Goal: Information Seeking & Learning: Find specific fact

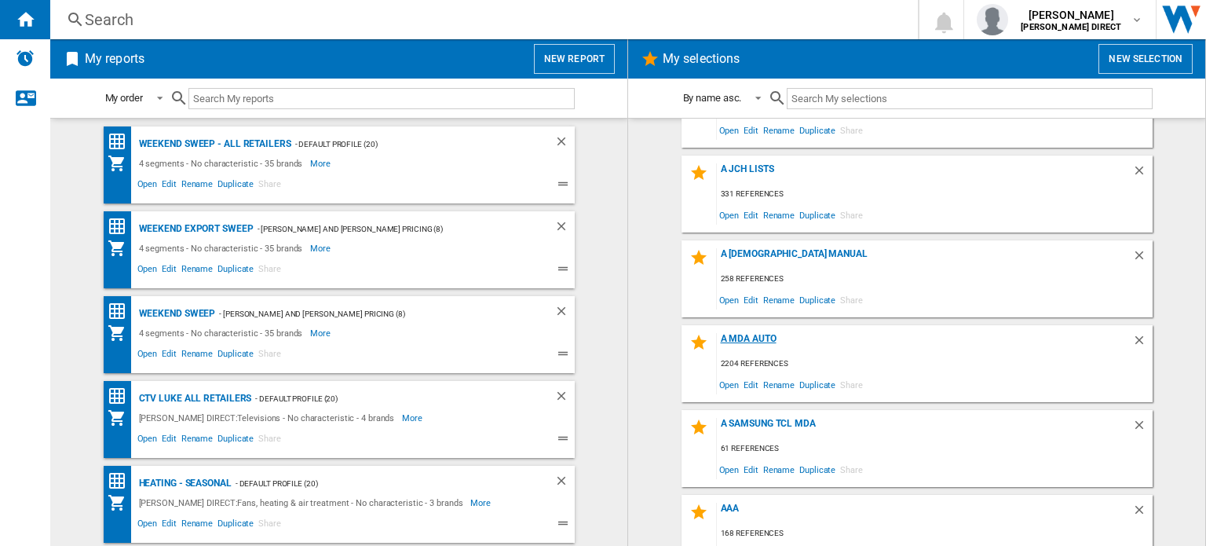
scroll to position [78, 0]
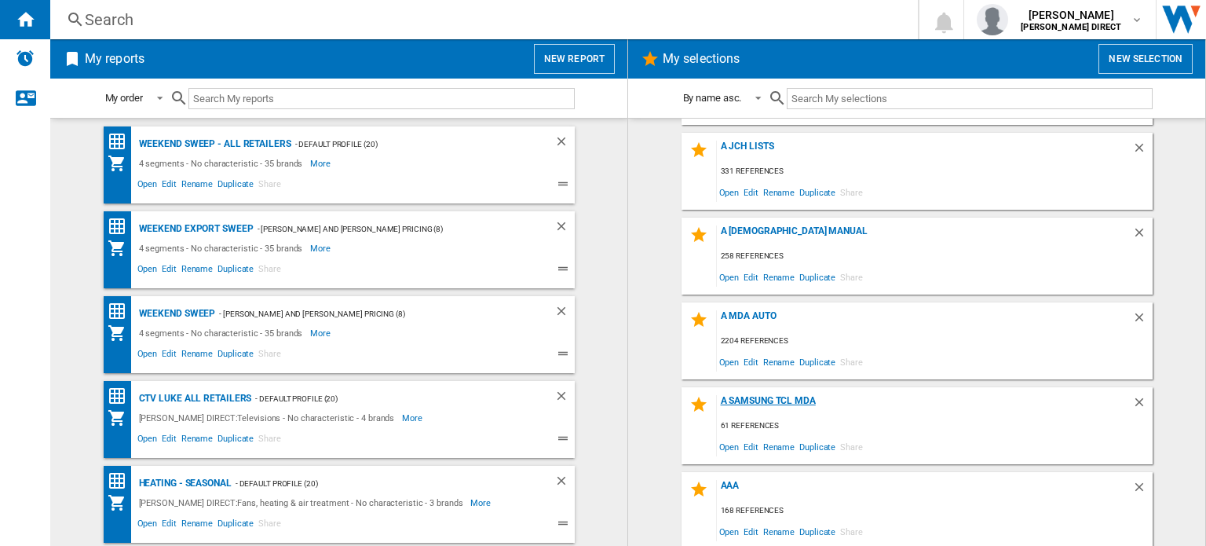
click at [772, 398] on div "A Samsung TCL MDA" at bounding box center [924, 405] width 415 height 21
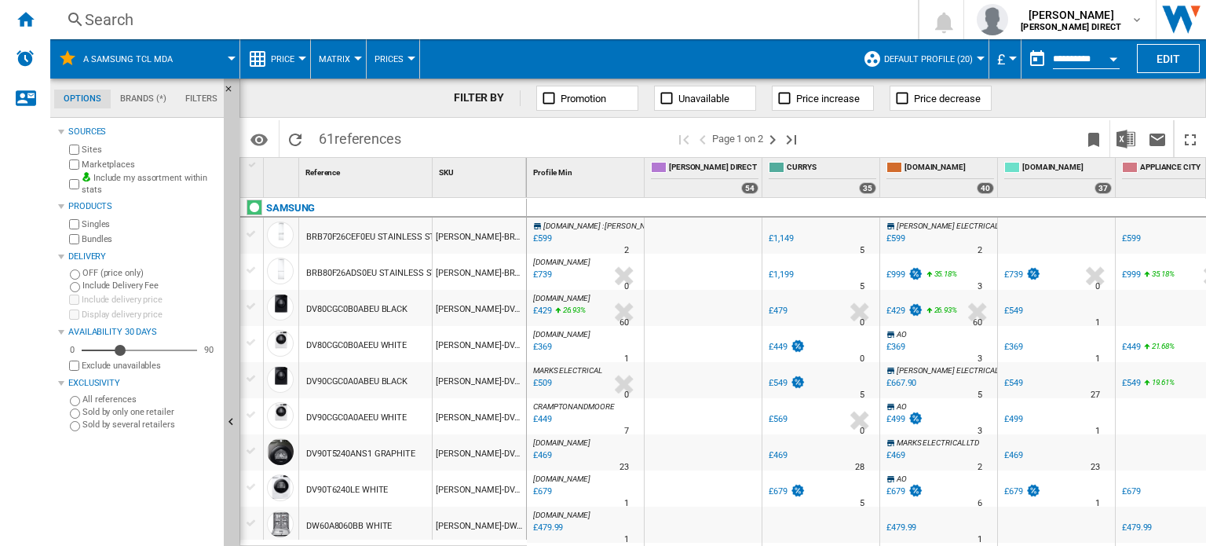
click at [350, 57] on button "Matrix" at bounding box center [338, 58] width 39 height 39
click at [348, 134] on span "Ranking" at bounding box center [344, 135] width 42 height 14
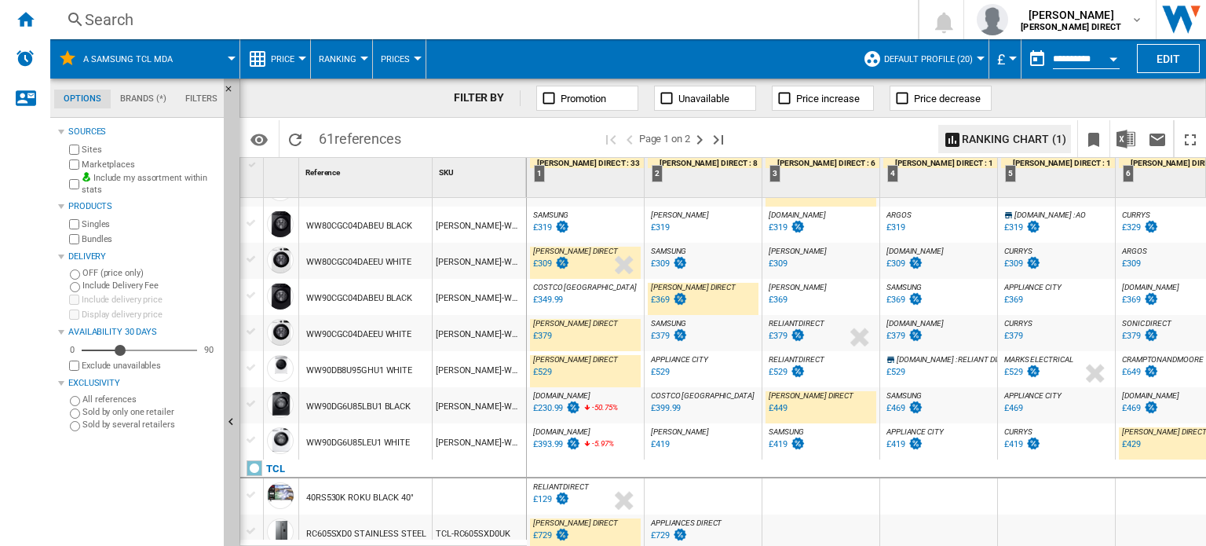
scroll to position [1502, 0]
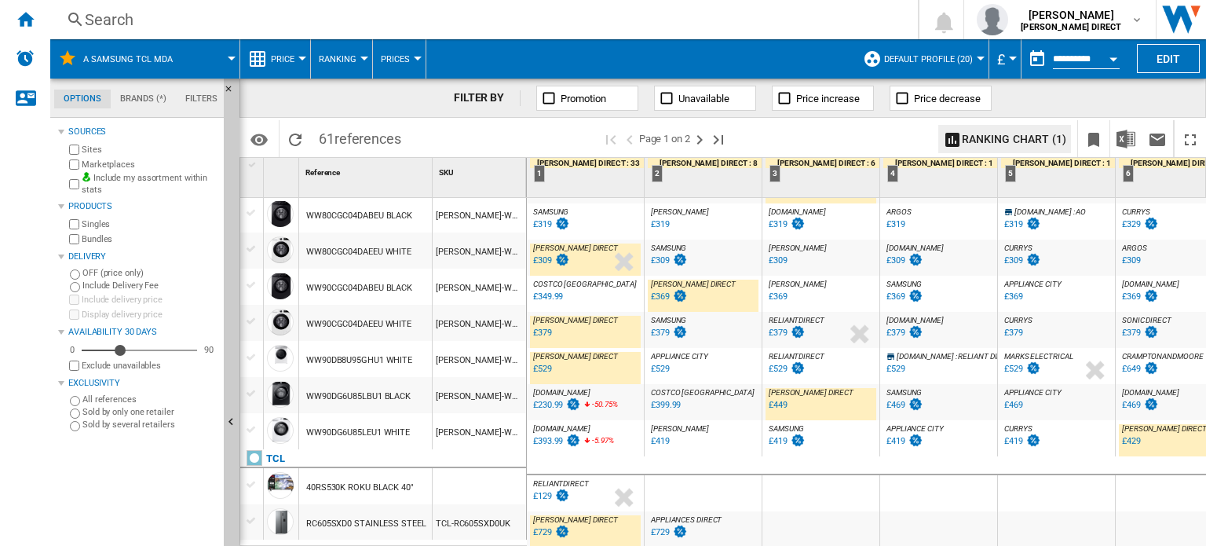
click at [147, 19] on div "Search" at bounding box center [481, 20] width 792 height 22
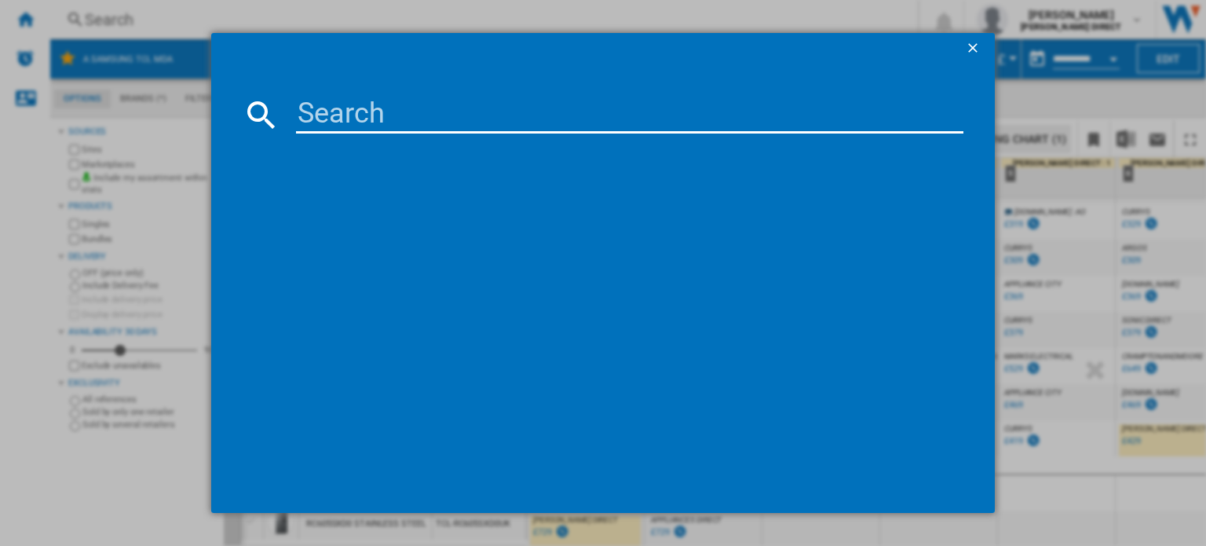
paste input "HIS-32A4QTUK"
type input "HIS-32A4QTUK"
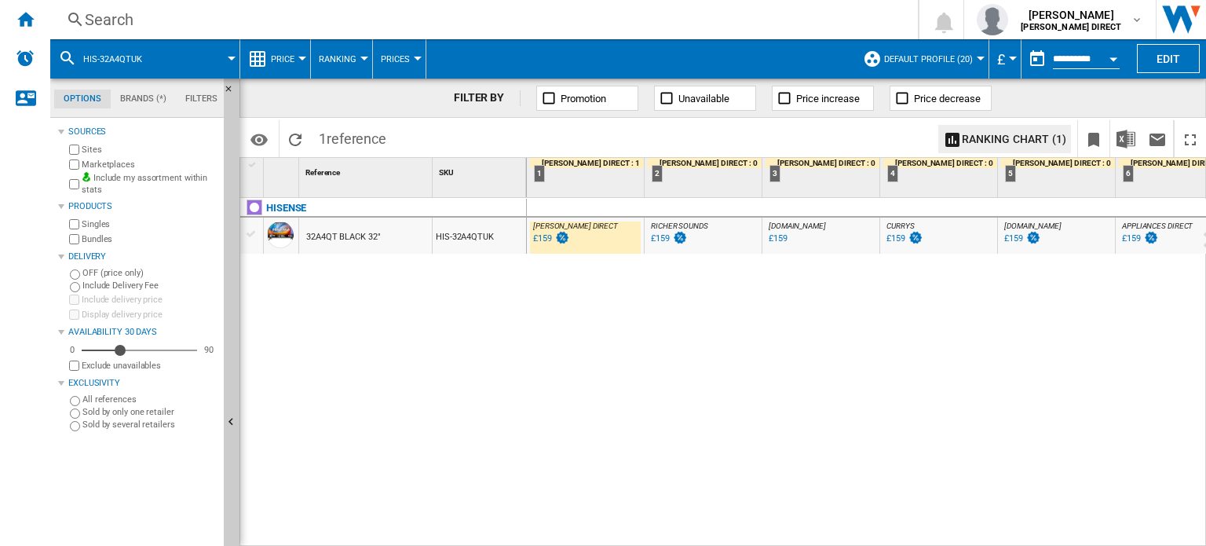
click at [177, 20] on div "Search" at bounding box center [481, 20] width 792 height 22
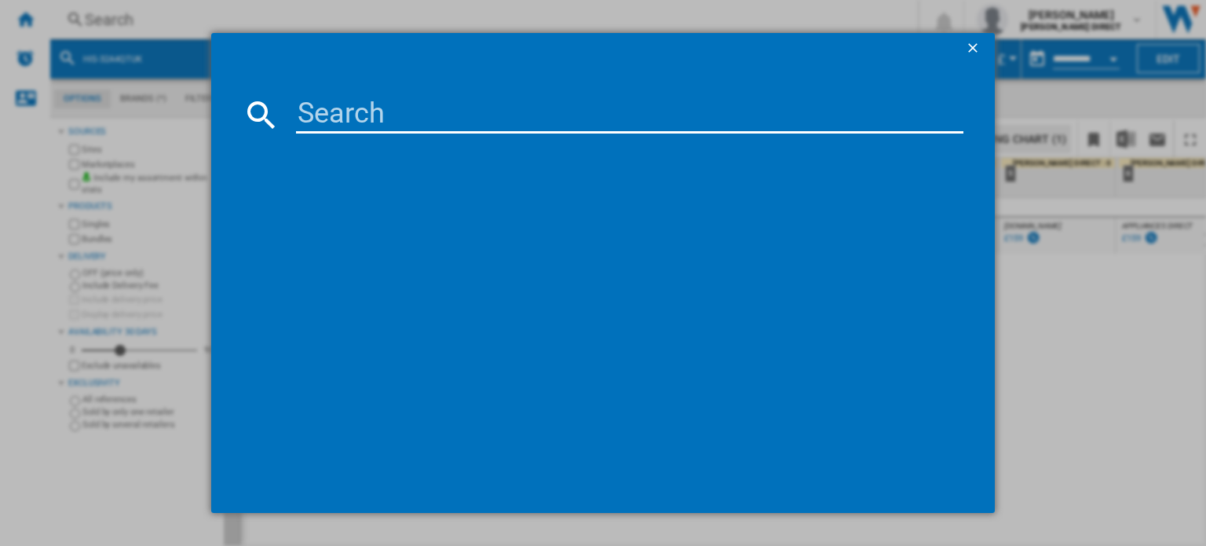
drag, startPoint x: 177, startPoint y: 20, endPoint x: 483, endPoint y: 105, distance: 318.4
click at [483, 105] on input at bounding box center [629, 115] width 667 height 38
type input "HIS-32E5QTUK"
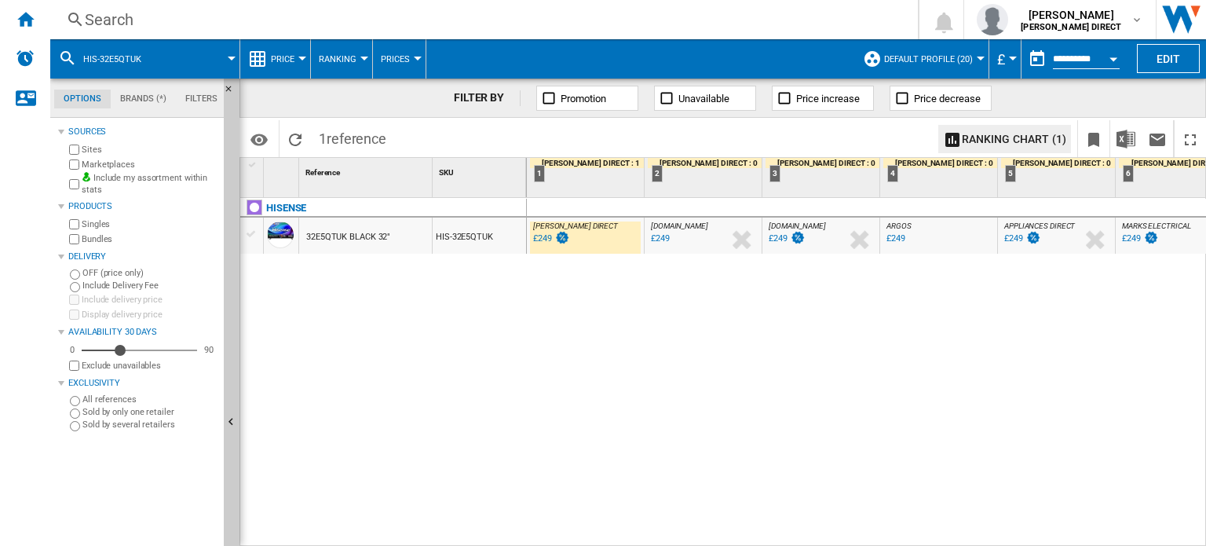
click at [336, 24] on div "Search" at bounding box center [481, 20] width 792 height 22
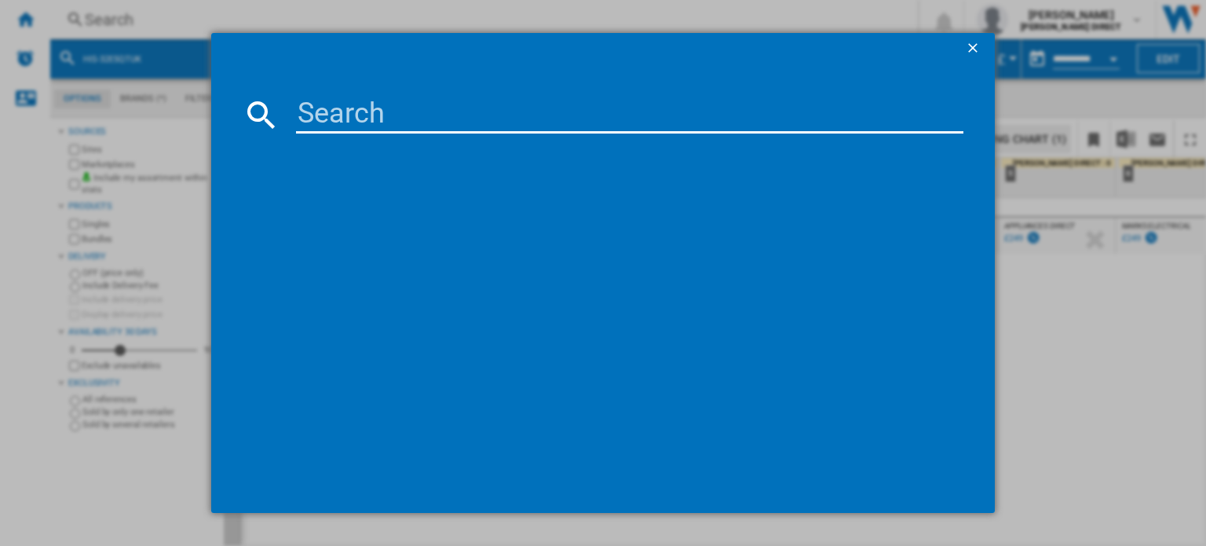
click at [339, 115] on input at bounding box center [629, 115] width 667 height 38
type input "HIS-40A4QTUK"
